Goal: Task Accomplishment & Management: Manage account settings

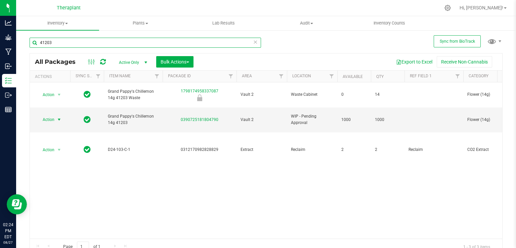
click at [60, 42] on input "41203" at bounding box center [145, 43] width 231 height 10
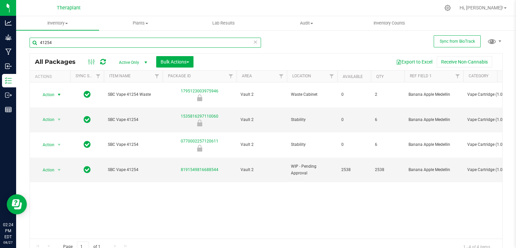
type input "41254"
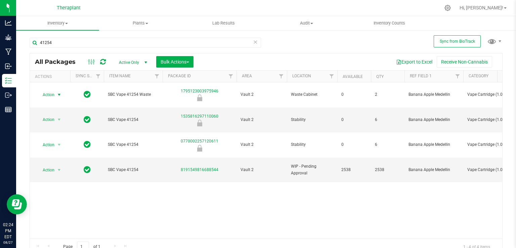
click at [55, 91] on span "select" at bounding box center [59, 94] width 8 height 9
click at [65, 142] on li "Print package label" at bounding box center [58, 146] width 42 height 18
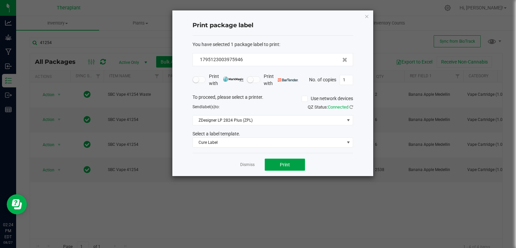
click at [288, 165] on span "Print" at bounding box center [285, 164] width 10 height 5
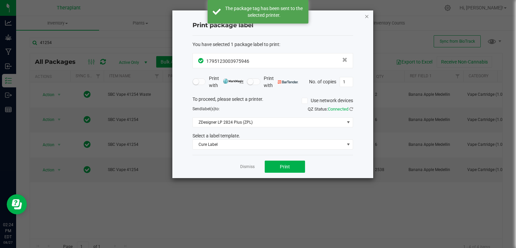
click at [366, 17] on icon "button" at bounding box center [366, 16] width 5 height 8
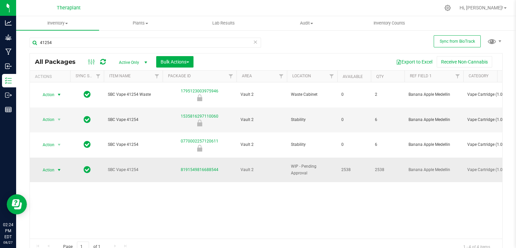
click at [59, 167] on span "select" at bounding box center [58, 169] width 5 height 5
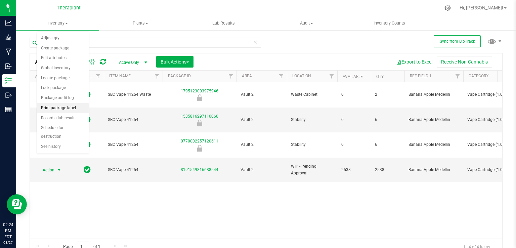
click at [77, 107] on li "Print package label" at bounding box center [63, 108] width 52 height 10
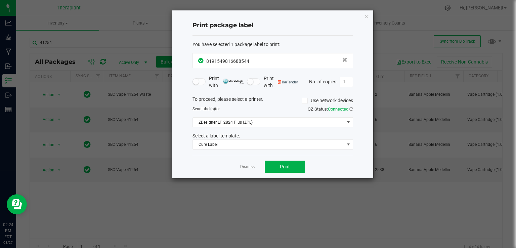
click at [355, 84] on div "Print package label You have selected 1 package label to print : 81915498166885…" at bounding box center [272, 94] width 201 height 168
click at [351, 84] on input "1" at bounding box center [346, 81] width 13 height 9
type input "6"
click at [287, 164] on span "Print" at bounding box center [285, 166] width 10 height 5
click at [366, 16] on icon "button" at bounding box center [366, 16] width 5 height 8
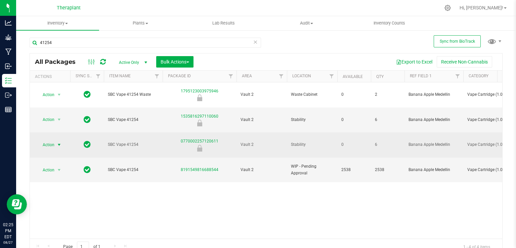
click at [55, 140] on span "select" at bounding box center [59, 144] width 8 height 9
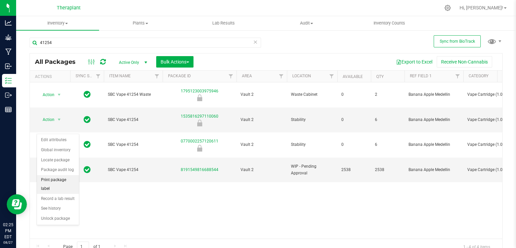
click at [61, 178] on li "Print package label" at bounding box center [58, 184] width 42 height 18
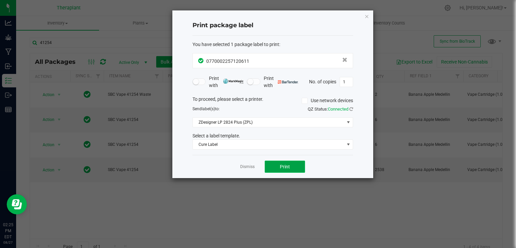
click at [286, 167] on span "Print" at bounding box center [285, 166] width 10 height 5
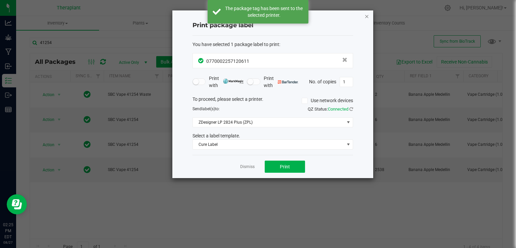
click at [366, 14] on icon "button" at bounding box center [366, 16] width 5 height 8
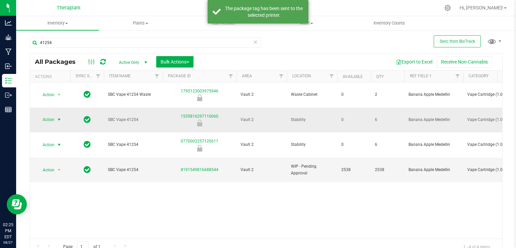
click at [54, 115] on span "Action" at bounding box center [46, 119] width 18 height 9
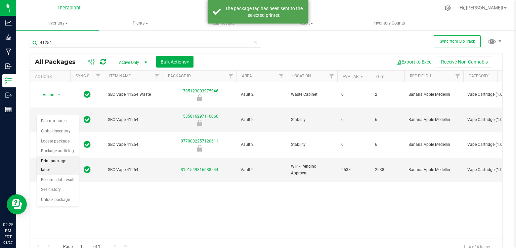
click at [60, 157] on li "Print package label" at bounding box center [58, 165] width 42 height 18
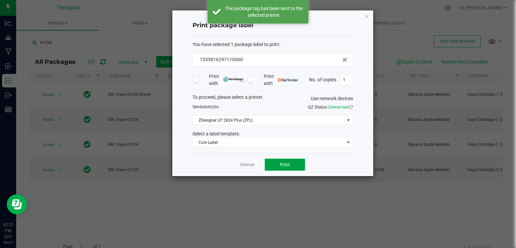
click at [288, 163] on span "Print" at bounding box center [285, 164] width 10 height 5
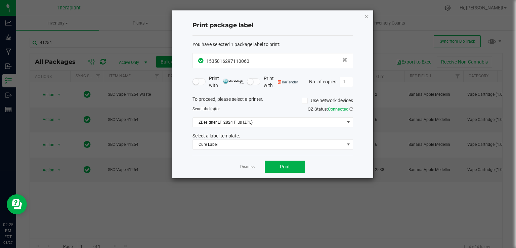
click at [366, 18] on icon "button" at bounding box center [366, 16] width 5 height 8
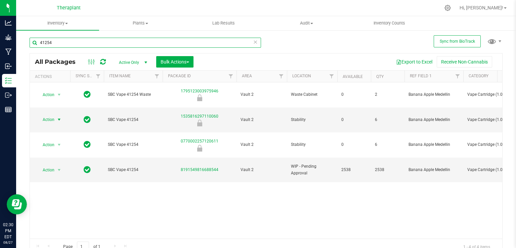
drag, startPoint x: 241, startPoint y: 46, endPoint x: 234, endPoint y: 43, distance: 7.8
click at [241, 46] on input "41254" at bounding box center [145, 43] width 231 height 10
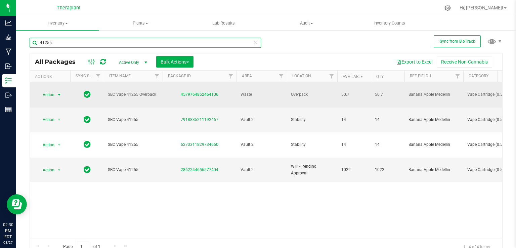
type input "41255"
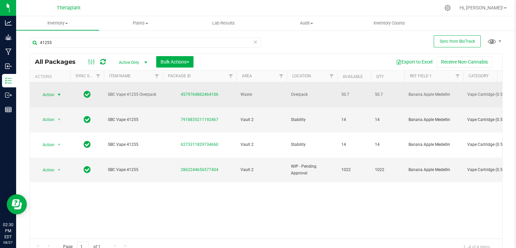
click at [55, 93] on span "select" at bounding box center [59, 94] width 8 height 9
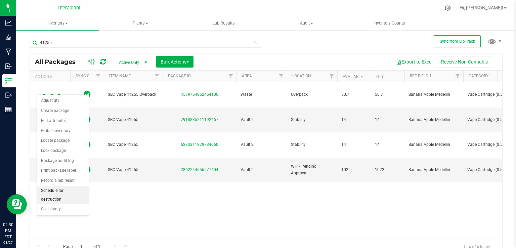
click at [66, 188] on li "Schedule for destruction" at bounding box center [63, 195] width 52 height 18
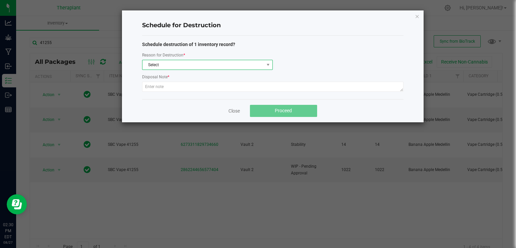
click at [154, 65] on span "Select" at bounding box center [203, 64] width 122 height 9
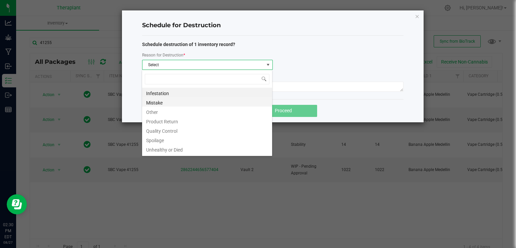
scroll to position [10, 130]
click at [158, 112] on li "Other" at bounding box center [207, 110] width 130 height 9
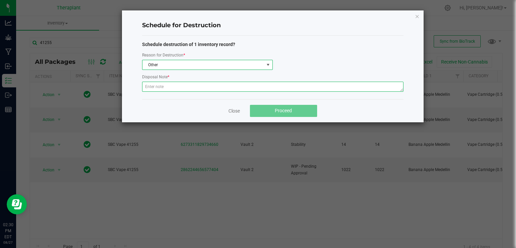
drag, startPoint x: 162, startPoint y: 82, endPoint x: 160, endPoint y: 88, distance: 6.2
click at [162, 86] on textarea at bounding box center [272, 87] width 261 height 10
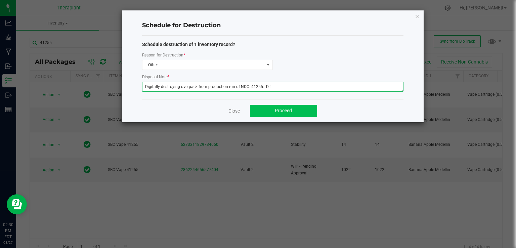
type textarea "Digitally destroying overpack from production run of NDC: 41255. -DT"
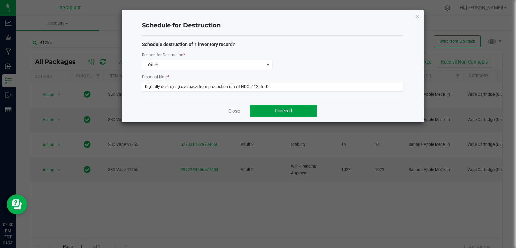
click at [268, 107] on button "Proceed" at bounding box center [283, 111] width 67 height 12
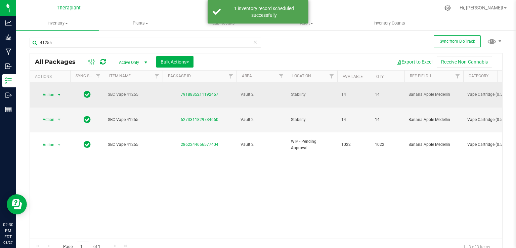
click at [47, 91] on span "Action" at bounding box center [46, 94] width 18 height 9
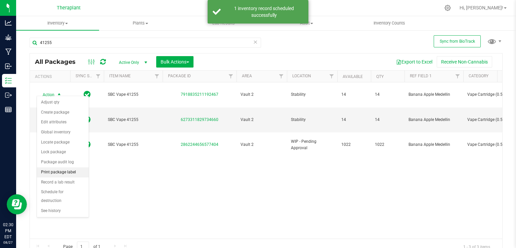
click at [65, 173] on li "Print package label" at bounding box center [63, 172] width 52 height 10
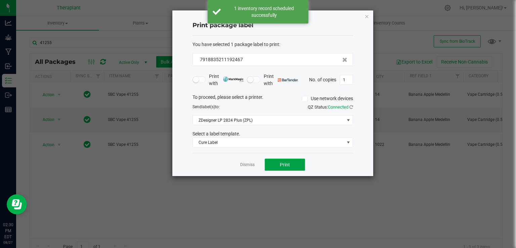
click at [295, 165] on button "Print" at bounding box center [285, 164] width 40 height 12
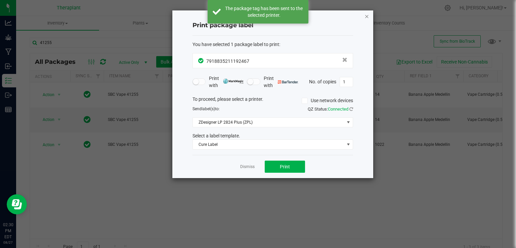
click at [366, 15] on icon "button" at bounding box center [366, 16] width 5 height 8
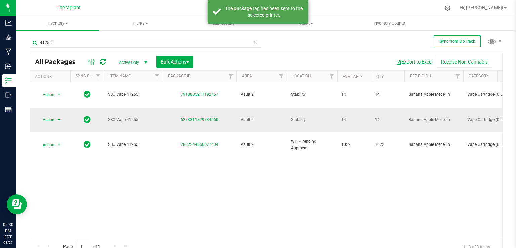
click at [60, 117] on span "select" at bounding box center [58, 119] width 5 height 5
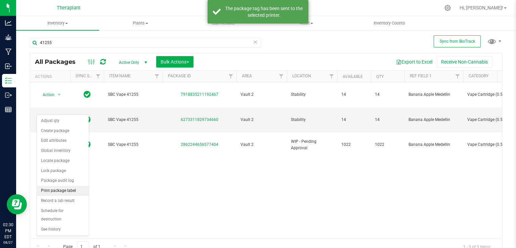
click at [63, 192] on li "Print package label" at bounding box center [63, 191] width 52 height 10
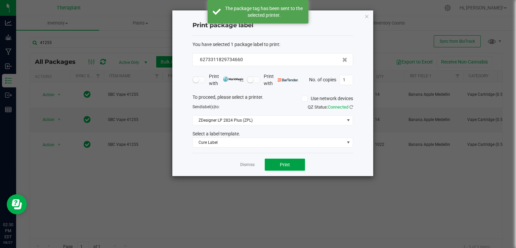
click at [283, 167] on span "Print" at bounding box center [285, 164] width 10 height 5
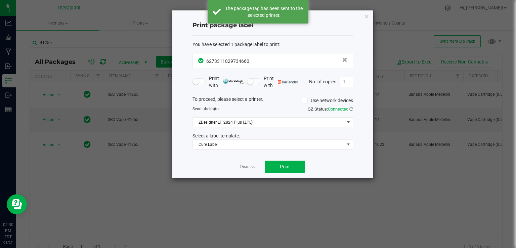
click at [369, 15] on div "Print package label You have selected 1 package label to print : 62733118297346…" at bounding box center [272, 94] width 201 height 168
drag, startPoint x: 367, startPoint y: 14, endPoint x: 359, endPoint y: 16, distance: 8.2
click at [367, 14] on icon "button" at bounding box center [366, 16] width 5 height 8
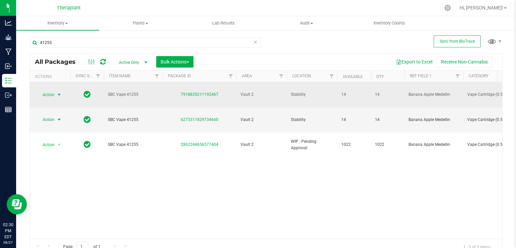
click at [56, 93] on span "select" at bounding box center [58, 94] width 5 height 5
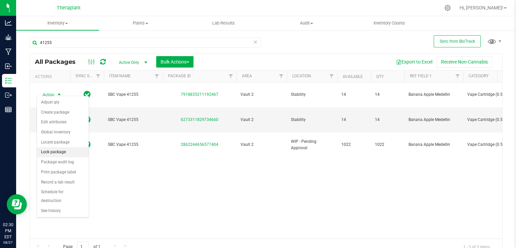
click at [55, 148] on li "Lock package" at bounding box center [63, 152] width 52 height 10
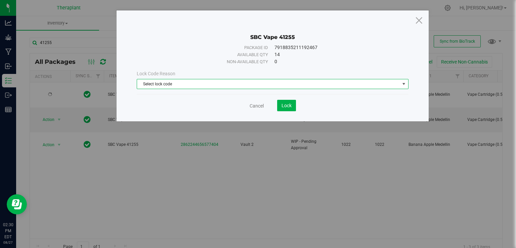
click at [172, 79] on span "Select lock code" at bounding box center [268, 83] width 263 height 9
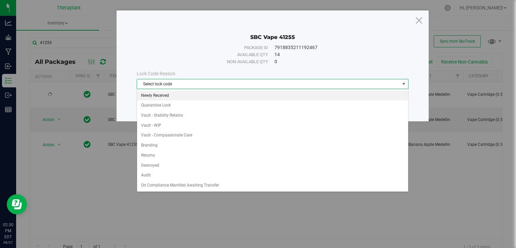
click at [159, 94] on li "Newly Received" at bounding box center [272, 96] width 271 height 10
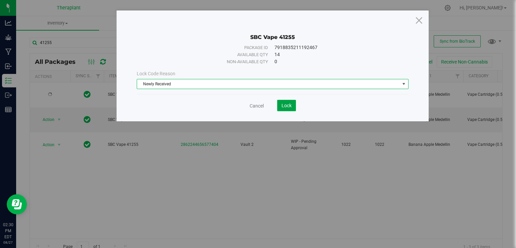
click at [291, 106] on span "Lock" at bounding box center [286, 105] width 10 height 5
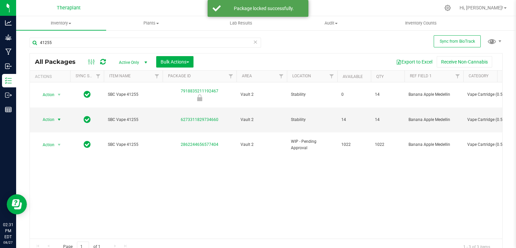
click at [57, 117] on span "select" at bounding box center [58, 119] width 5 height 5
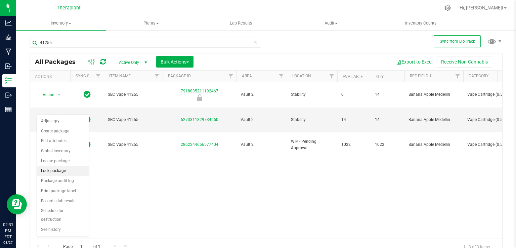
click at [58, 168] on li "Lock package" at bounding box center [63, 171] width 52 height 10
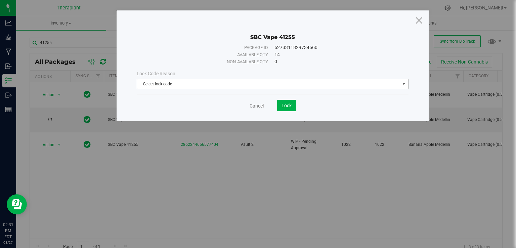
click at [215, 86] on span "Select lock code" at bounding box center [268, 83] width 263 height 9
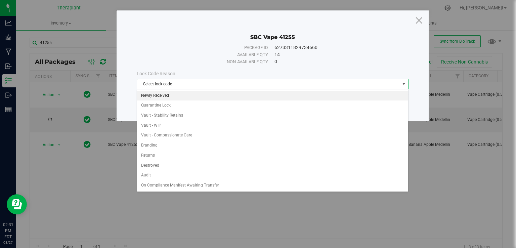
click at [153, 94] on li "Newly Received" at bounding box center [272, 96] width 271 height 10
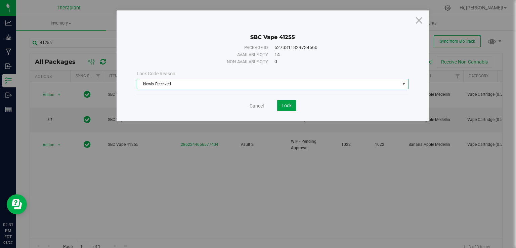
click at [288, 105] on span "Lock" at bounding box center [286, 105] width 10 height 5
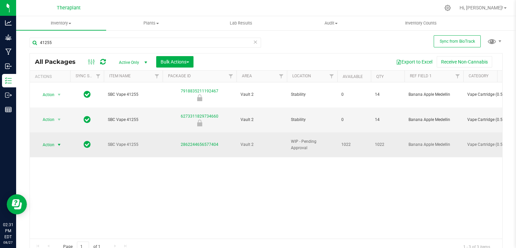
click at [52, 140] on span "Action" at bounding box center [46, 144] width 18 height 9
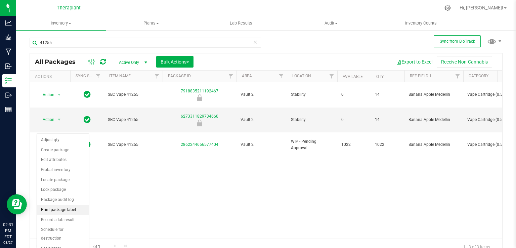
click at [68, 208] on li "Print package label" at bounding box center [63, 210] width 52 height 10
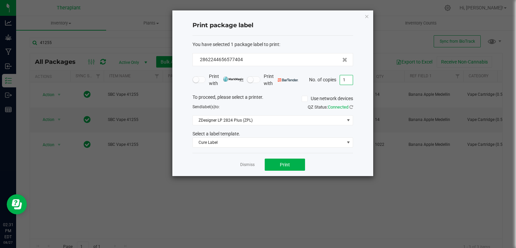
click at [344, 81] on input "1" at bounding box center [346, 79] width 13 height 9
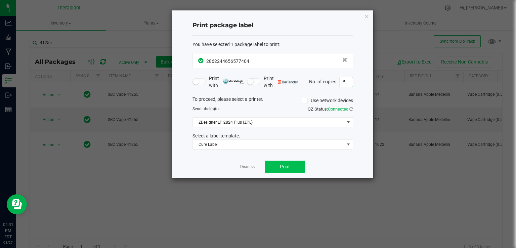
type input "5"
click at [301, 168] on button "Print" at bounding box center [285, 166] width 40 height 12
